Goal: Use online tool/utility: Use online tool/utility

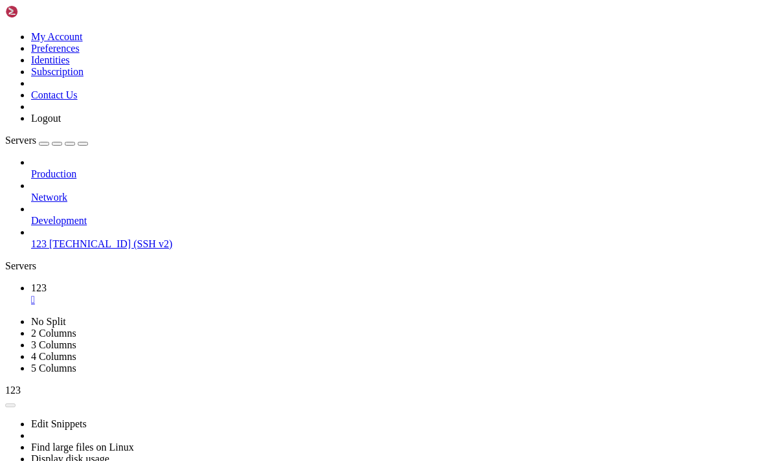
scroll to position [86697, 0]
drag, startPoint x: 126, startPoint y: 859, endPoint x: 14, endPoint y: 859, distance: 112.0
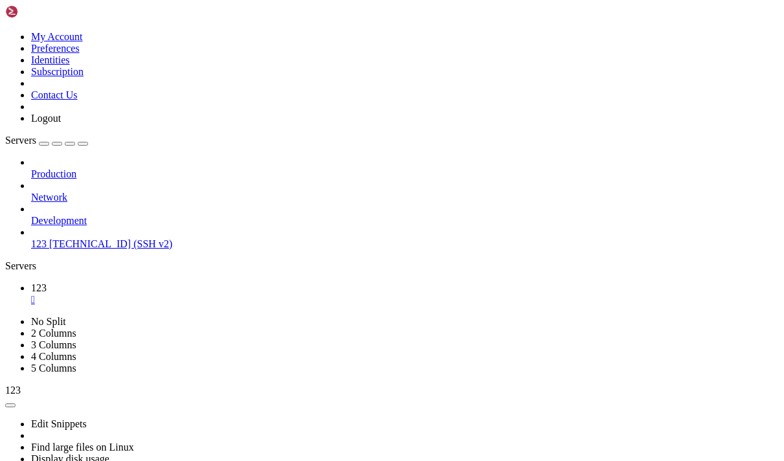
copy x-row "[PERSON_NAME] install make"
drag, startPoint x: 152, startPoint y: 643, endPoint x: 113, endPoint y: 661, distance: 43.2
drag, startPoint x: 240, startPoint y: 889, endPoint x: 21, endPoint y: 781, distance: 244.1
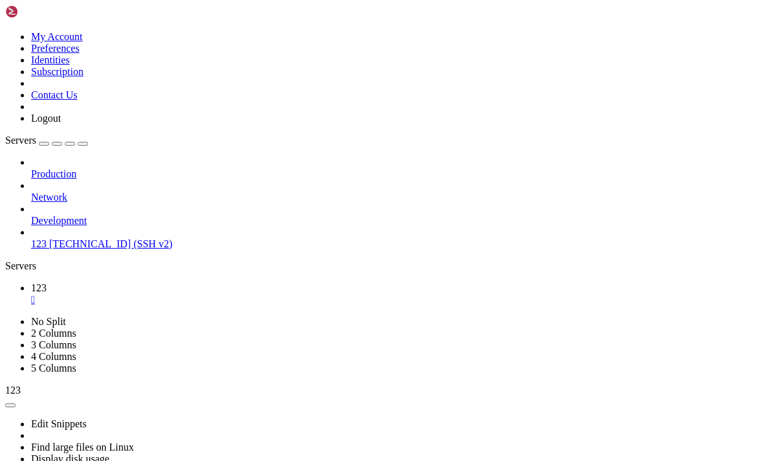
drag, startPoint x: 227, startPoint y: 871, endPoint x: 16, endPoint y: 780, distance: 230.3
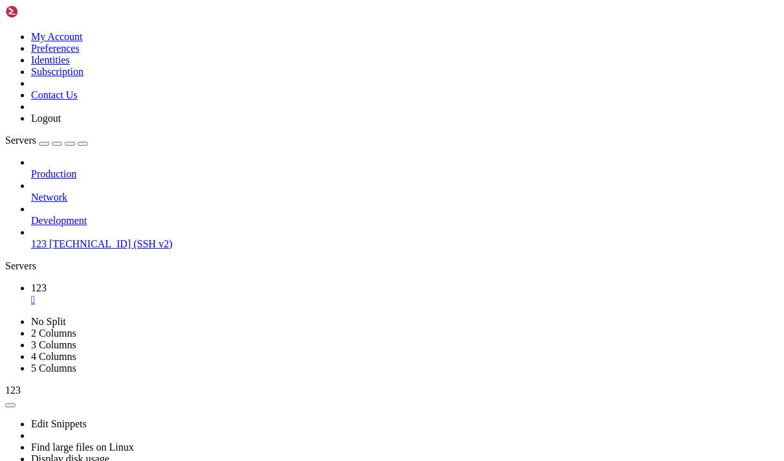
scroll to position [88853, 0]
paste textarea "git clone [URL][DOMAIN_NAME] cd udp2raw-tunnel"
type textarea "git clone [URL][DOMAIN_NAME] cd udp2raw-tunnel"
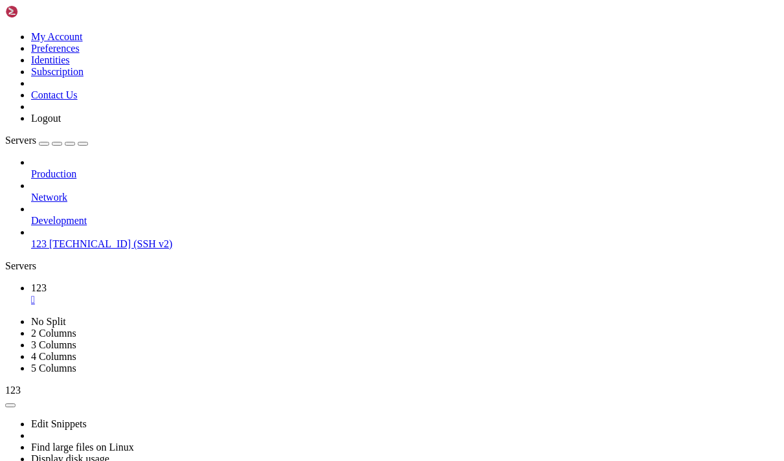
scroll to position [90252, 0]
drag, startPoint x: 327, startPoint y: 884, endPoint x: 7, endPoint y: 728, distance: 355.6
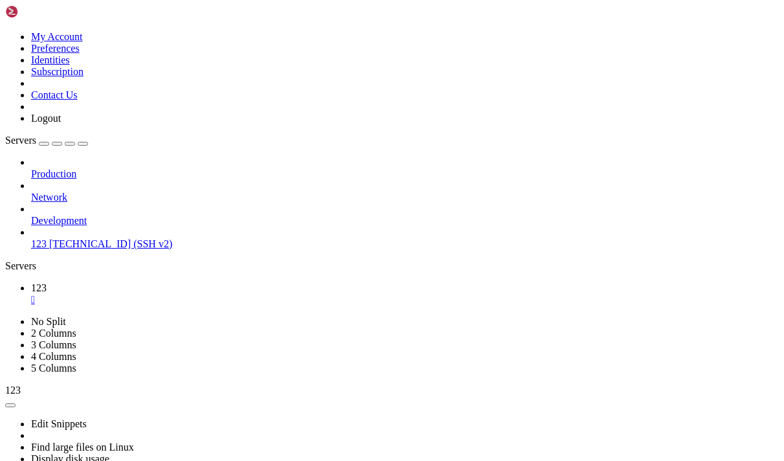
drag, startPoint x: 325, startPoint y: 887, endPoint x: 12, endPoint y: 730, distance: 349.8
copy div "ubuntu@instance-20250905-2320 : ~/udp2raw/udp2raw-tunnel $ ls CMakeLists.txt co…"
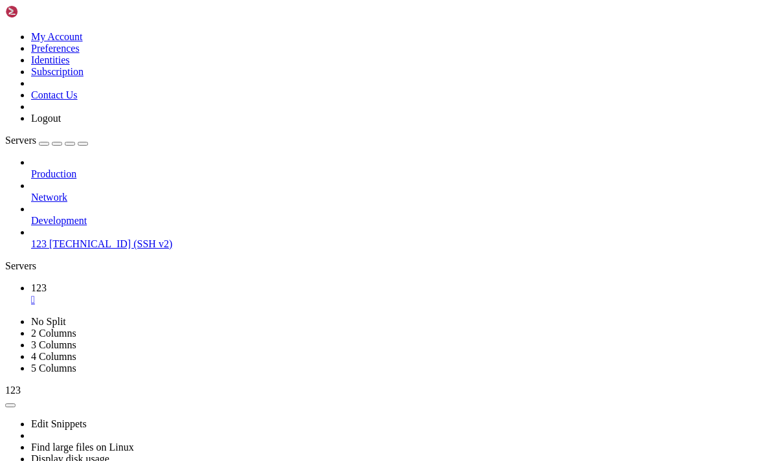
scroll to position [97712, 0]
drag, startPoint x: 319, startPoint y: 870, endPoint x: 18, endPoint y: 686, distance: 351.9
copy div "[DATE] 16:28:59][INFO]its an ipv4 adress [[DATE] 16:28:59][INFO]ip_address is {…"
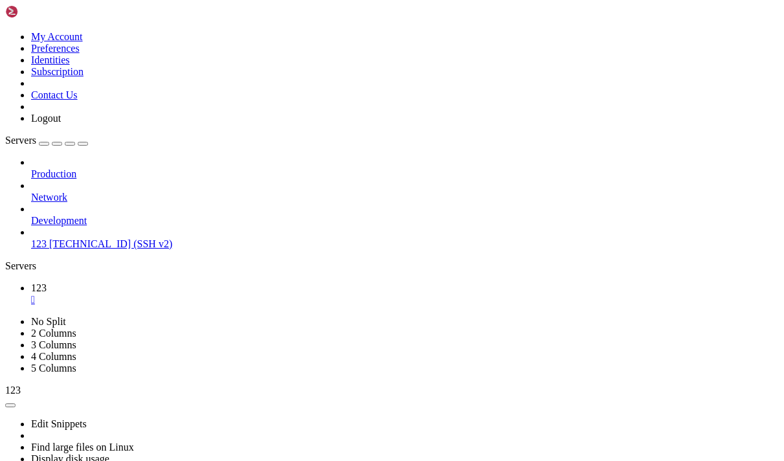
drag, startPoint x: 448, startPoint y: 868, endPoint x: 29, endPoint y: 543, distance: 530.7
copy div "[DATE] 16:40:37][INFO][TECHNICAL_ID]]created new conn,state: server_handshake1,…"
drag, startPoint x: 225, startPoint y: 716, endPoint x: 129, endPoint y: 728, distance: 97.4
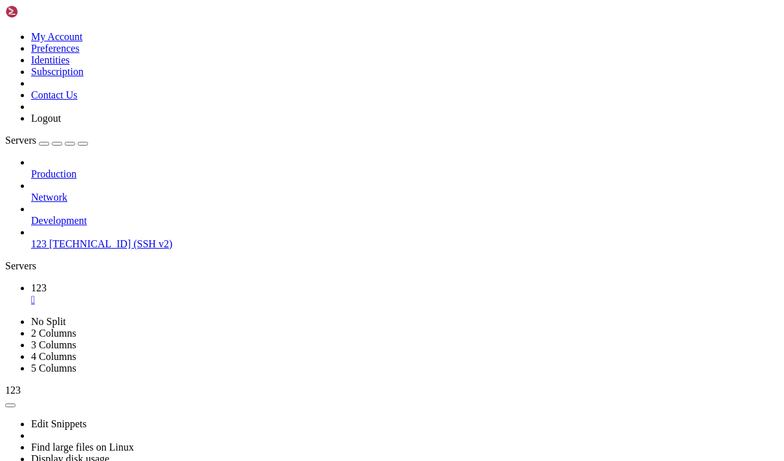
scroll to position [101477, 0]
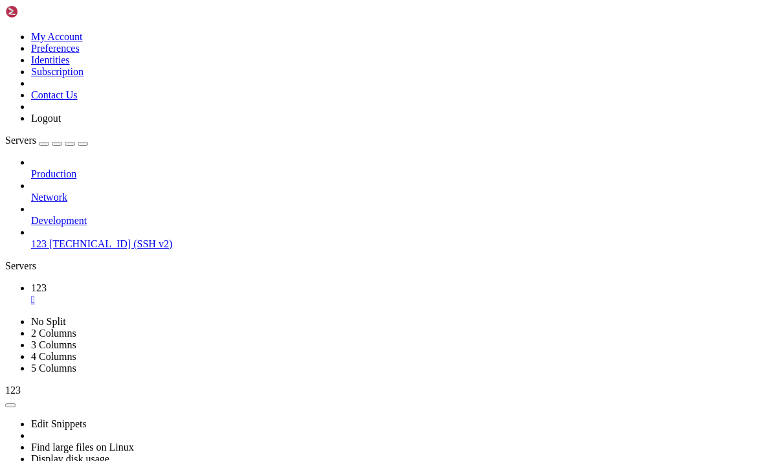
scroll to position [101757, 0]
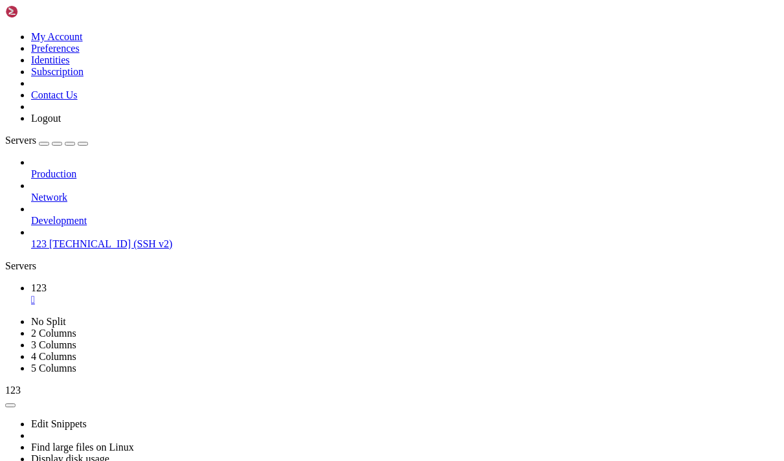
scroll to position [103377, 0]
drag, startPoint x: 401, startPoint y: 875, endPoint x: 191, endPoint y: 837, distance: 213.4
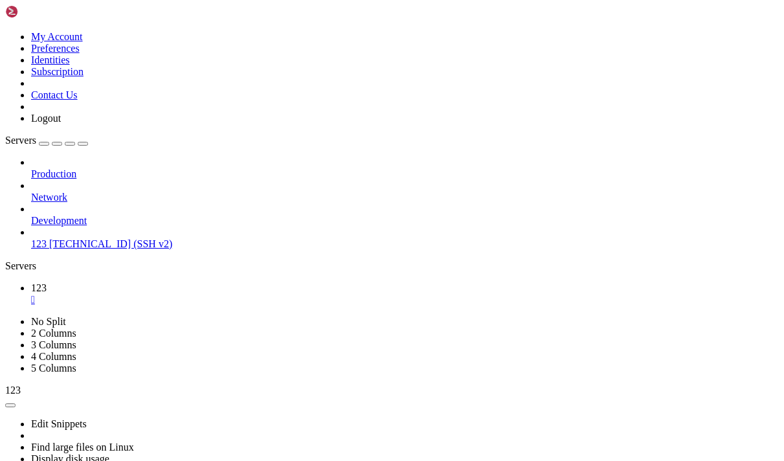
scroll to position [103831, 0]
drag, startPoint x: 295, startPoint y: 865, endPoint x: 14, endPoint y: 632, distance: 365.1
drag, startPoint x: 405, startPoint y: 870, endPoint x: 211, endPoint y: 853, distance: 194.3
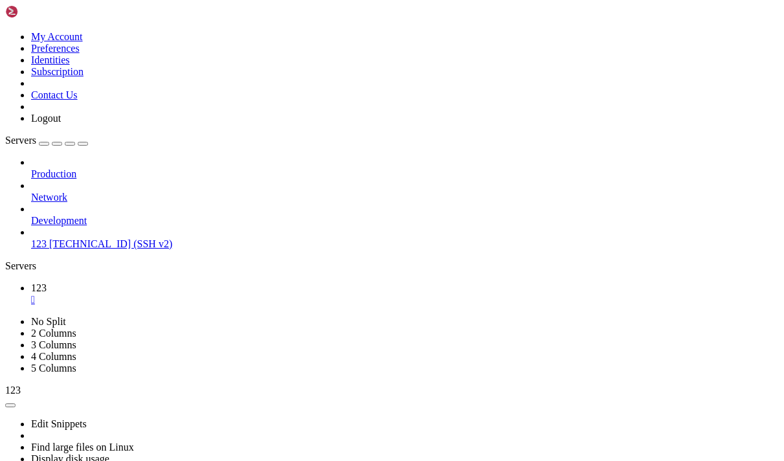
copy div "ubuntu@instance-20250905-2320 : ~ $ sudo systemctl restart networking Failed to…"
drag, startPoint x: 396, startPoint y: 807, endPoint x: 275, endPoint y: 755, distance: 131.7
drag, startPoint x: 188, startPoint y: 848, endPoint x: 7, endPoint y: 836, distance: 181.7
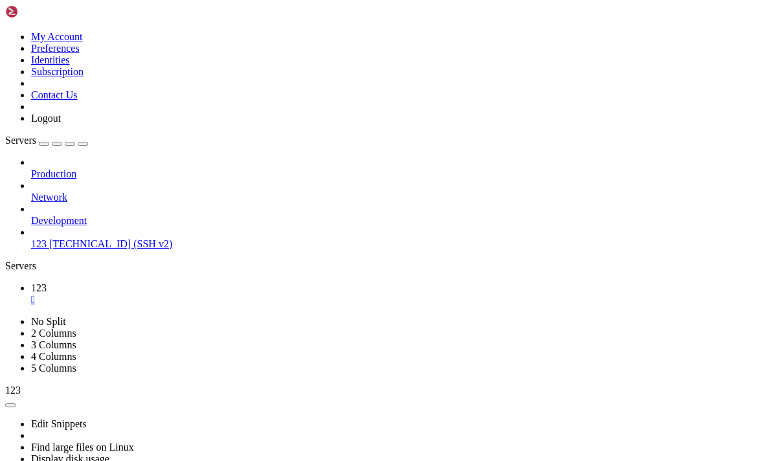
drag, startPoint x: 185, startPoint y: 848, endPoint x: 10, endPoint y: 835, distance: 175.3
drag, startPoint x: 10, startPoint y: 835, endPoint x: 182, endPoint y: 850, distance: 172.2
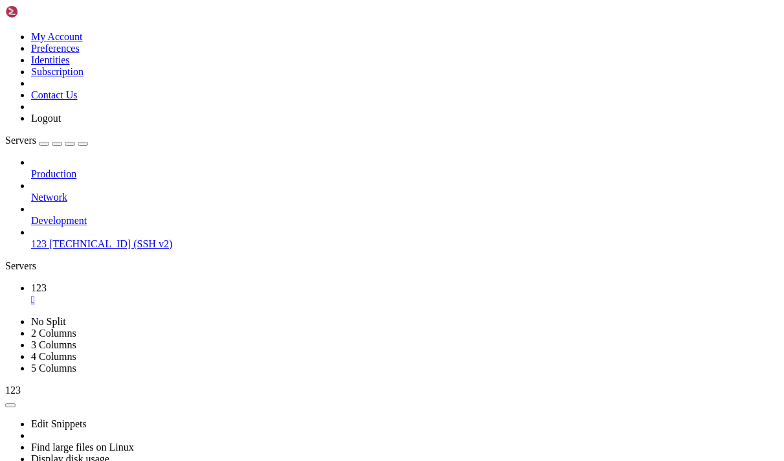
drag, startPoint x: 182, startPoint y: 850, endPoint x: 17, endPoint y: 837, distance: 165.6
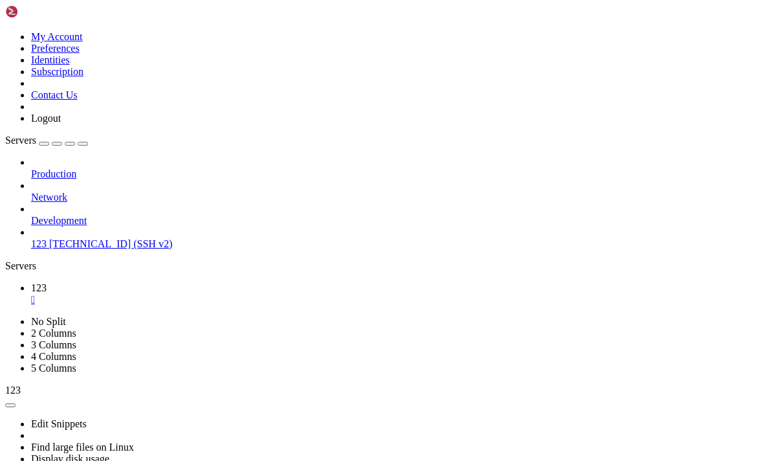
drag, startPoint x: 14, startPoint y: 837, endPoint x: 187, endPoint y: 853, distance: 174.3
copy div "buntu@instance-20250905-2320 : ~ $ sudo ifdown eth0 && sudo ifup eth0 sudo: ifd…"
drag, startPoint x: 193, startPoint y: 883, endPoint x: 37, endPoint y: 852, distance: 159.3
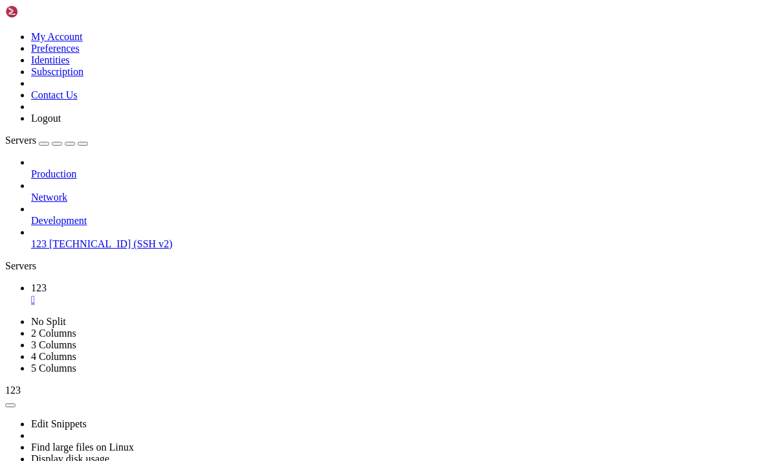
copy div "guests are running outdated hypervisor (qemu) binaries on this host. ubuntu@ins…"
drag, startPoint x: 264, startPoint y: 874, endPoint x: 14, endPoint y: 731, distance: 288.6
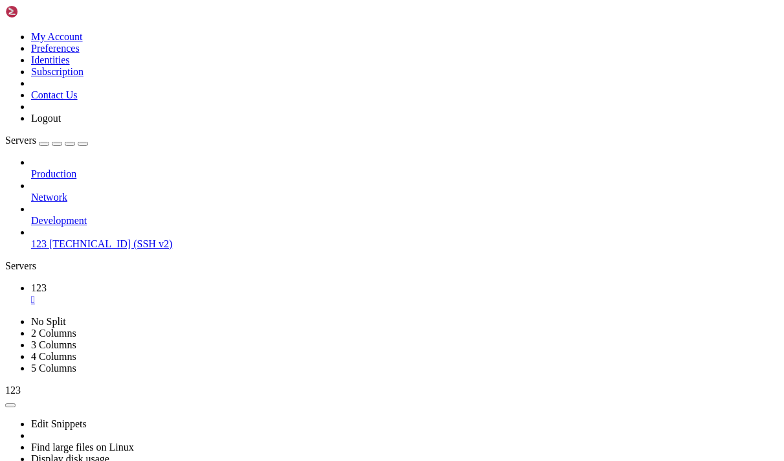
copy div "buntu@instance-20250905-2320 : ~ $ ip addr 1: lo: <LOOPBACK,UP,LOWER_UP> mtu 65…"
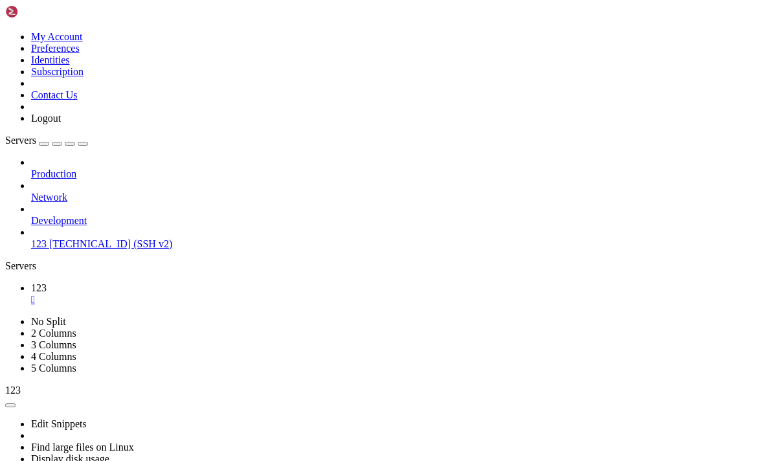
scroll to position [111175, 0]
drag, startPoint x: 482, startPoint y: 185, endPoint x: 115, endPoint y: 94, distance: 378.3
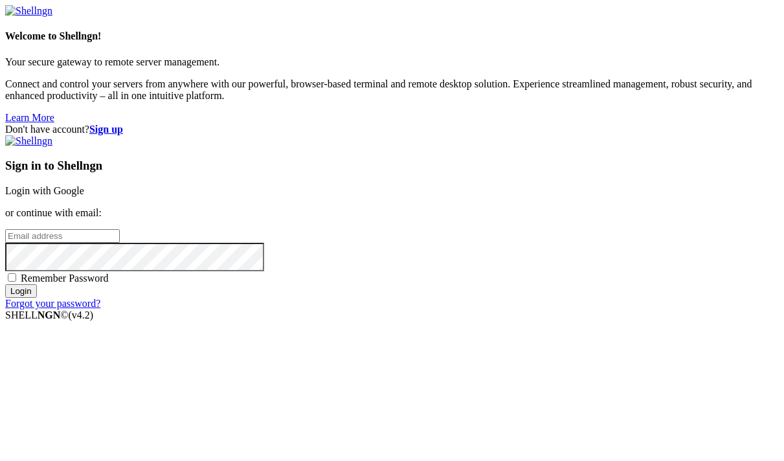
click at [84, 185] on link "Login with Google" at bounding box center [44, 190] width 79 height 11
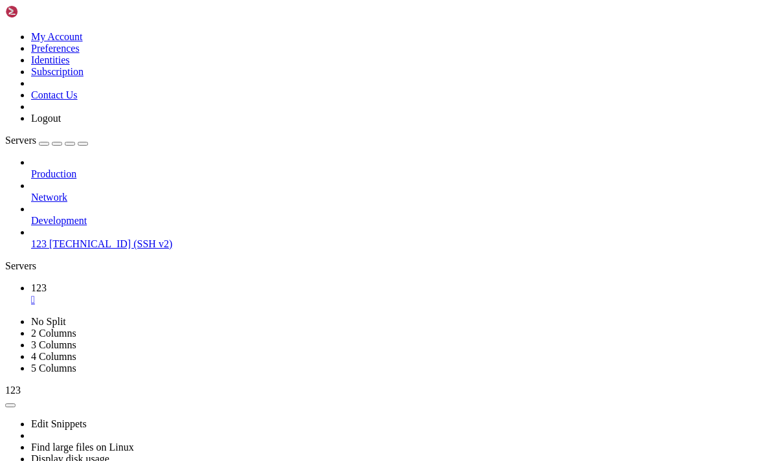
scroll to position [111513, 0]
drag, startPoint x: 131, startPoint y: 747, endPoint x: 13, endPoint y: 627, distance: 168.1
copy div "ubuntu@instance-20250905-2320 : ~ $ speedtest Retrieving [DOMAIN_NAME] configur…"
